Goal: Navigation & Orientation: Go to known website

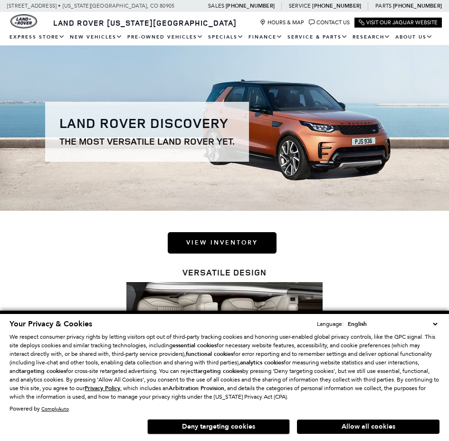
click at [434, 325] on select "English Spanish / Español English / United Kingdom Korean / 한국어 Vietnamese / Ti…" at bounding box center [393, 324] width 94 height 10
click at [436, 324] on select "English Spanish / Español English / United Kingdom Korean / 한국어 Vietnamese / Ti…" at bounding box center [393, 324] width 94 height 10
click at [203, 424] on button "Deny targeting cookies" at bounding box center [218, 426] width 143 height 15
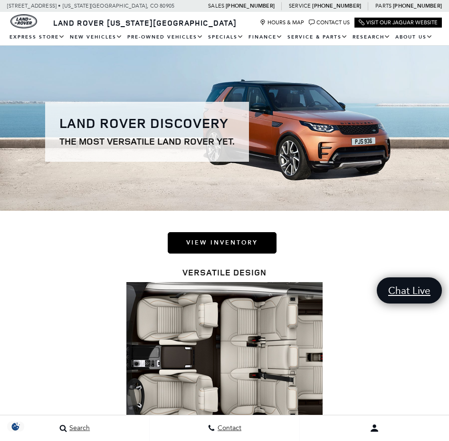
click at [205, 347] on img at bounding box center [225, 357] width 196 height 150
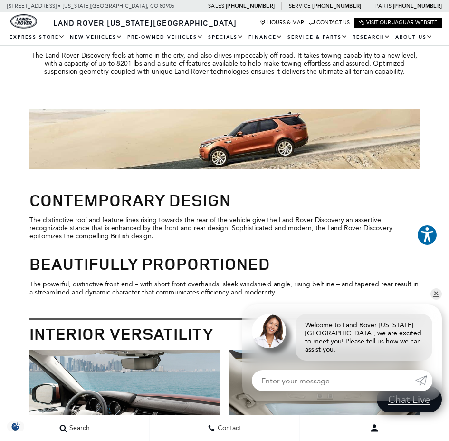
scroll to position [856, 0]
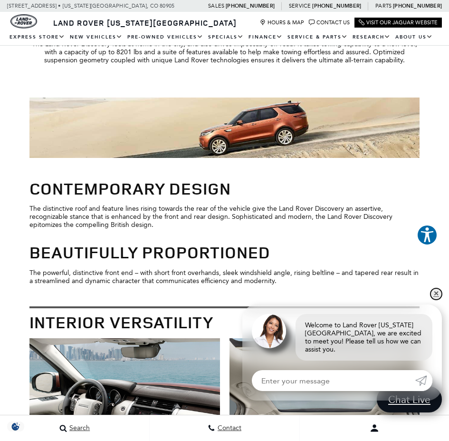
click at [437, 300] on link "✕" at bounding box center [436, 293] width 11 height 11
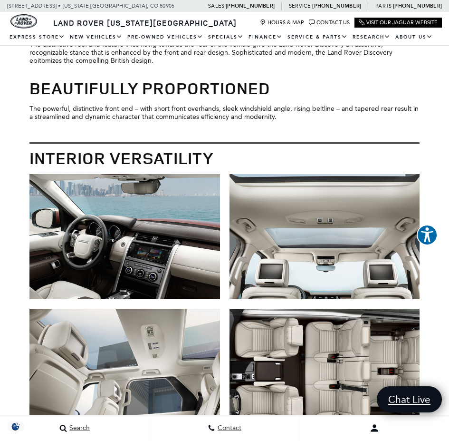
scroll to position [1046, 0]
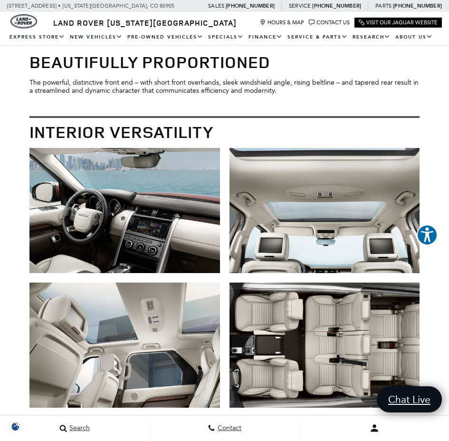
click at [163, 228] on img at bounding box center [124, 210] width 190 height 125
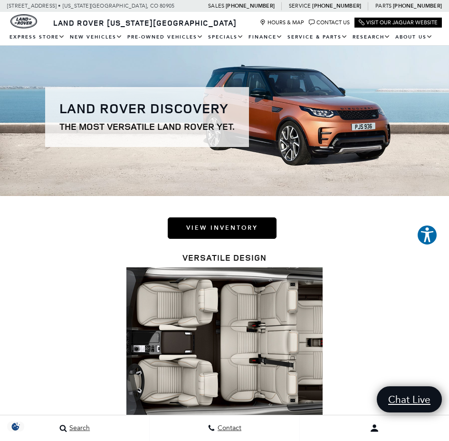
scroll to position [0, 0]
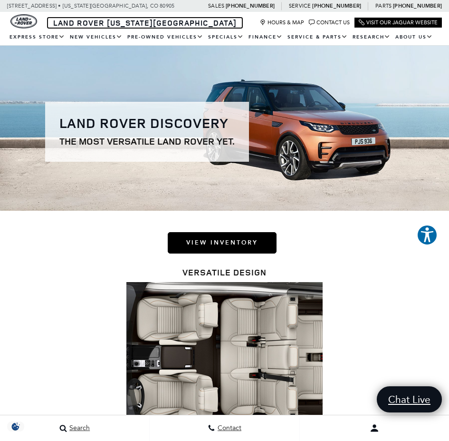
click at [130, 25] on span "Land Rover [US_STATE][GEOGRAPHIC_DATA]" at bounding box center [145, 23] width 184 height 10
